Goal: Communication & Community: Answer question/provide support

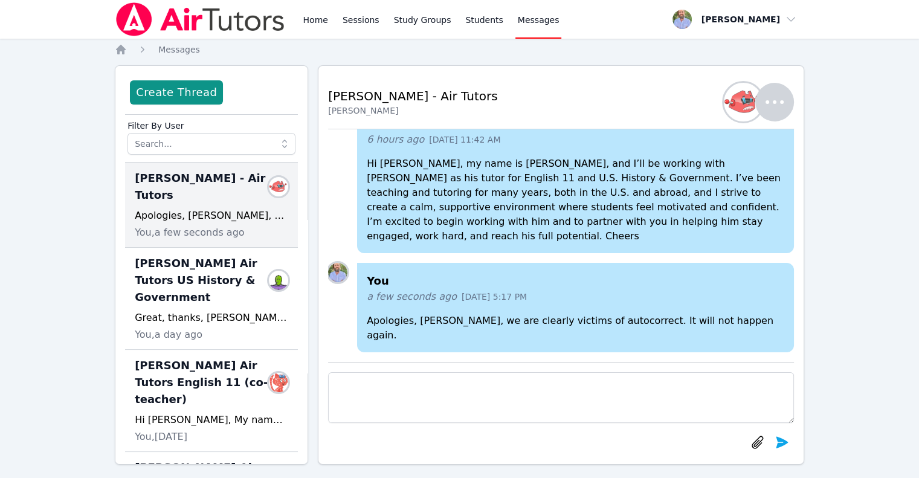
click at [190, 11] on img at bounding box center [200, 19] width 171 height 34
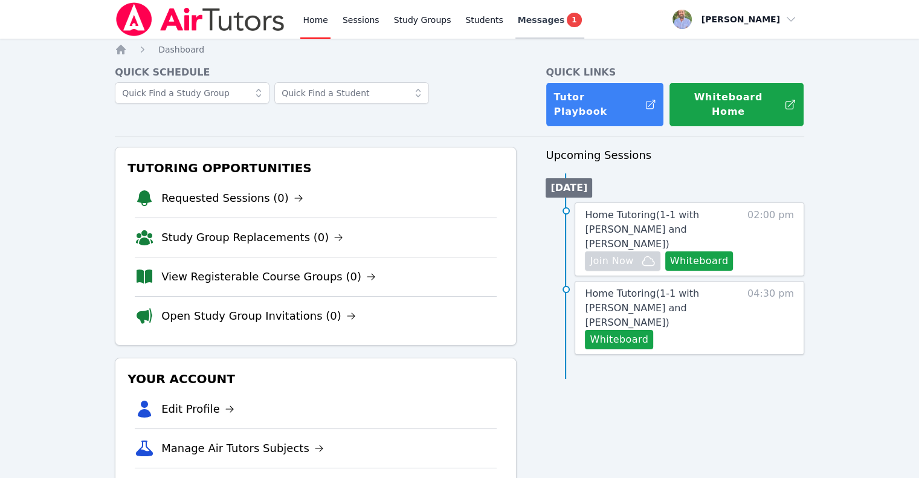
click at [541, 22] on div "Messages 1" at bounding box center [550, 20] width 64 height 14
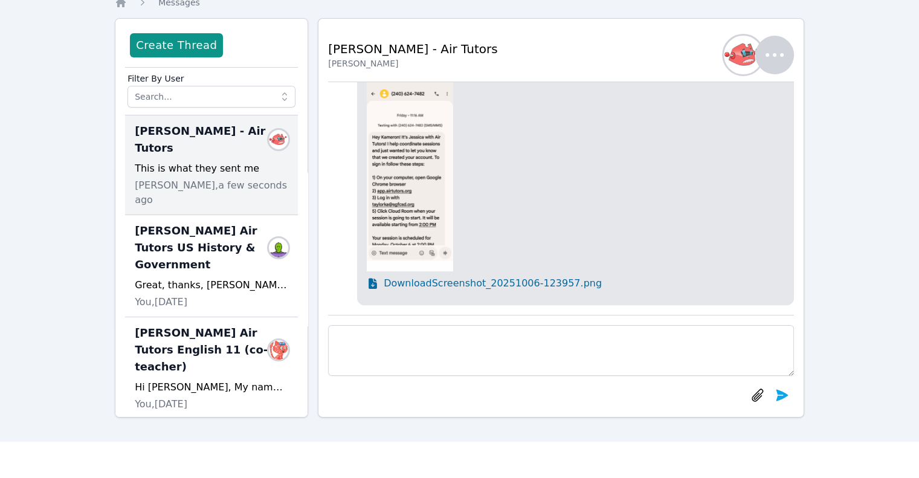
click at [512, 280] on span "Download Screenshot_20251006-123957.png" at bounding box center [493, 283] width 218 height 14
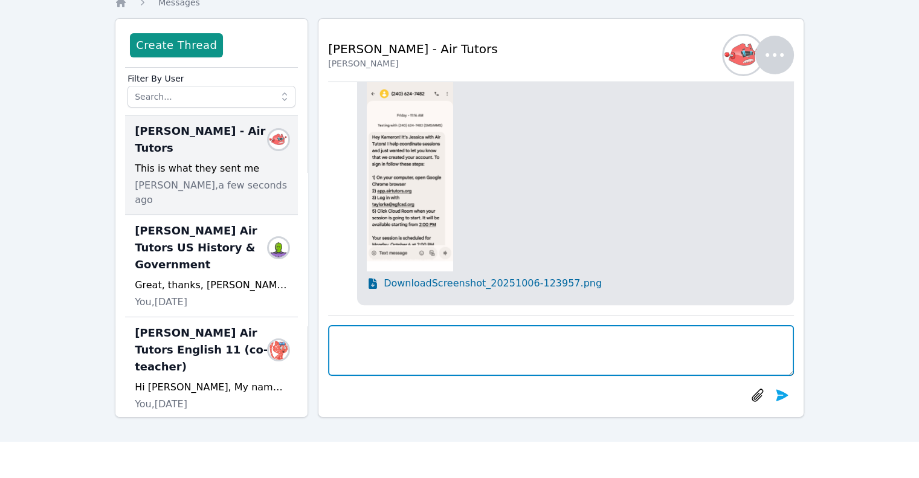
click at [481, 339] on textarea at bounding box center [561, 350] width 466 height 51
click at [429, 356] on textarea at bounding box center [561, 350] width 466 height 51
type textarea "O"
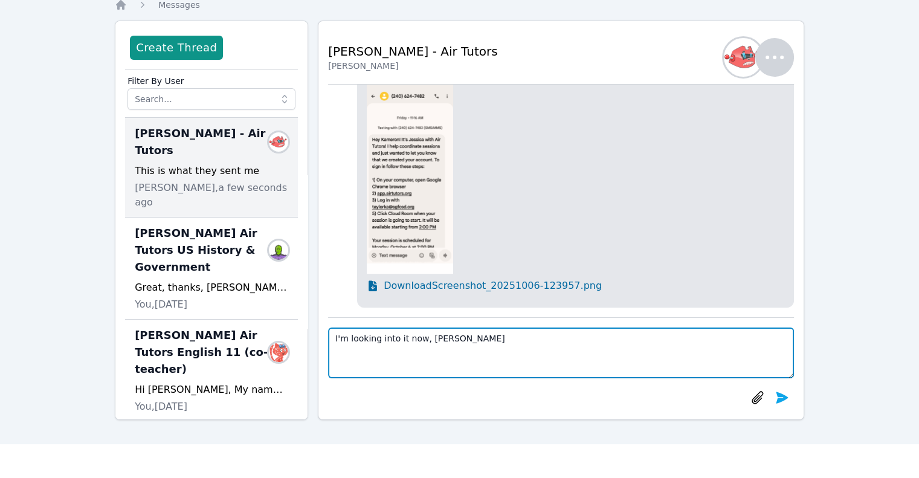
scroll to position [47, 0]
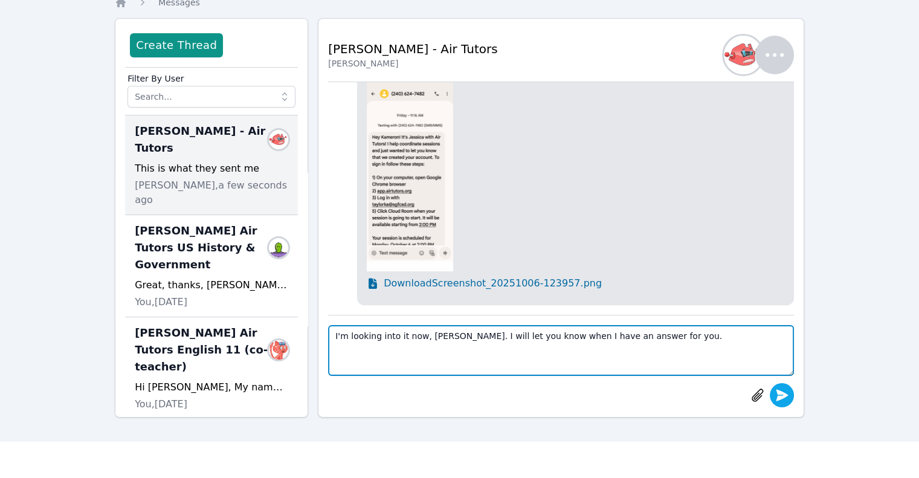
type textarea "I'm looking into it now, [PERSON_NAME]. I will let you know when I have an answ…"
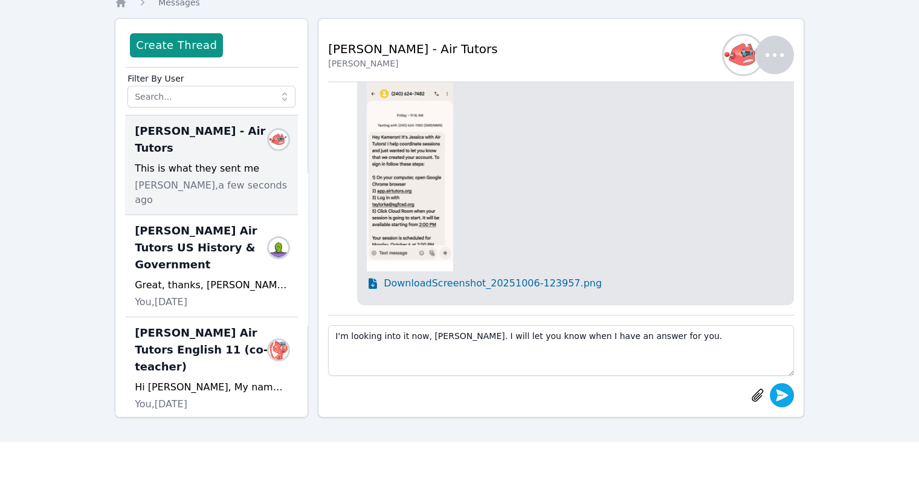
click at [782, 398] on icon "submit" at bounding box center [782, 394] width 12 height 11
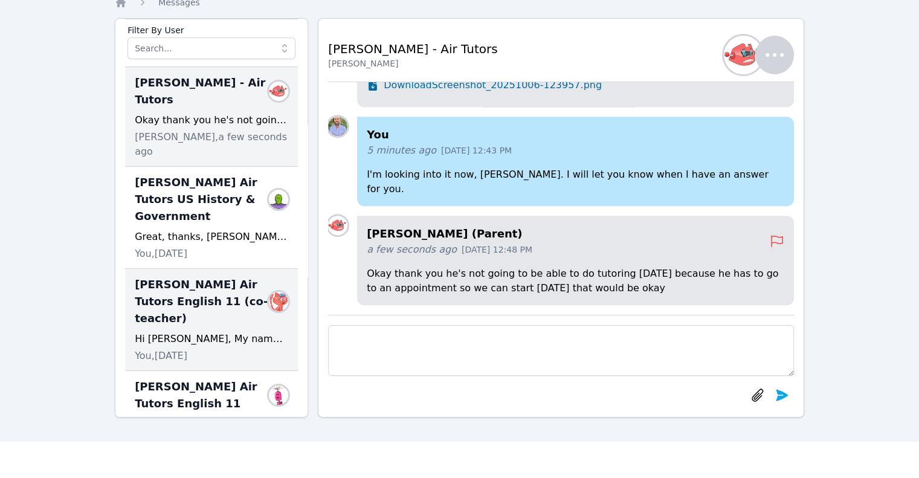
scroll to position [0, 0]
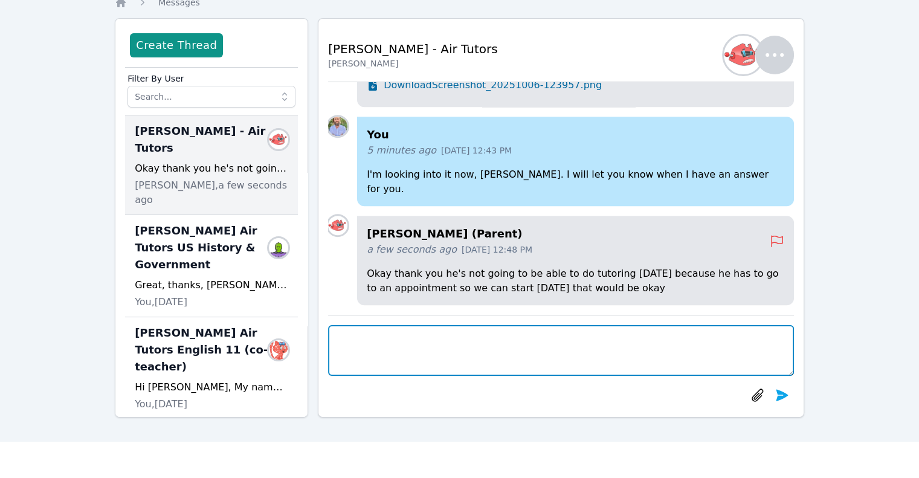
click at [513, 356] on textarea at bounding box center [561, 350] width 466 height 51
click at [511, 346] on textarea at bounding box center [561, 350] width 466 height 51
type textarea "O"
